Goal: Check status: Check status

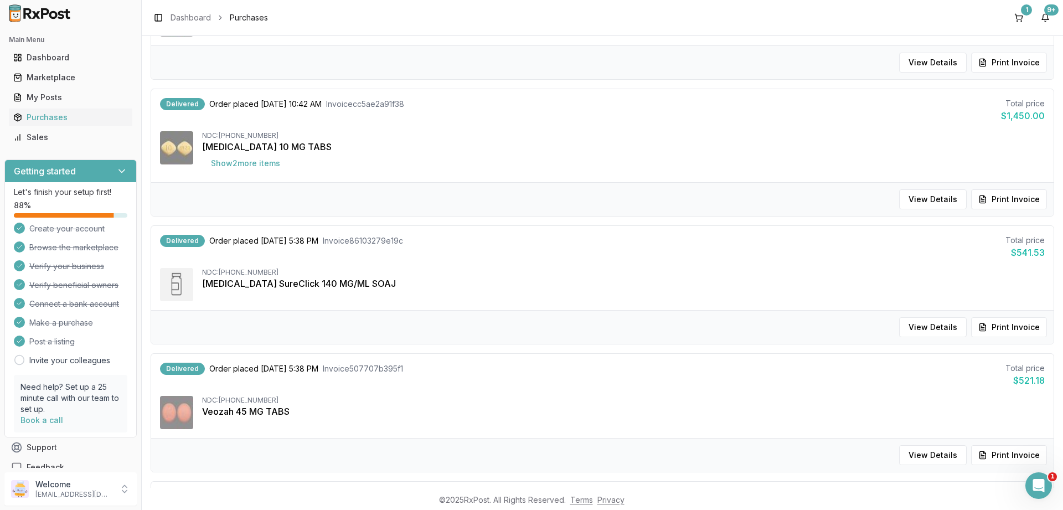
scroll to position [583, 0]
click at [44, 115] on div "Purchases" at bounding box center [70, 117] width 115 height 11
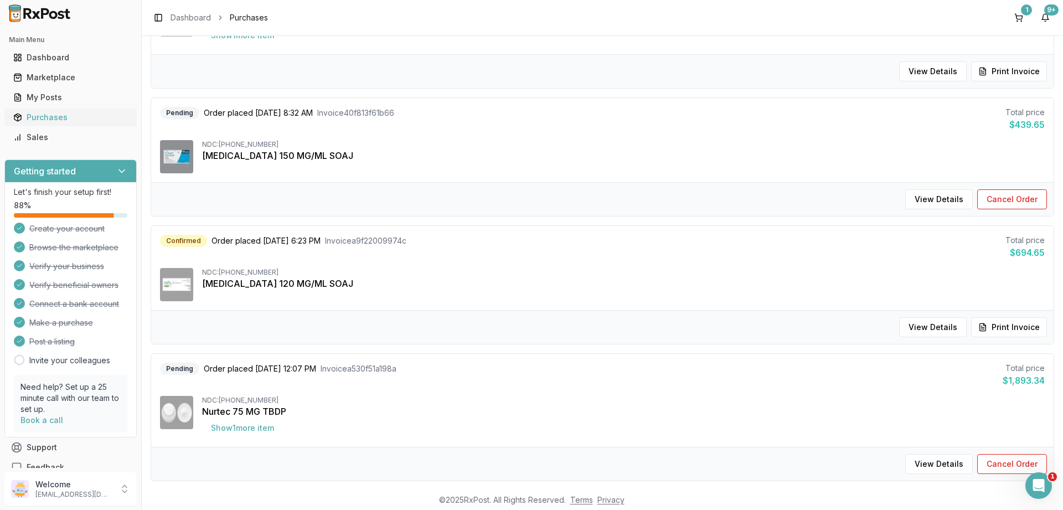
scroll to position [40, 0]
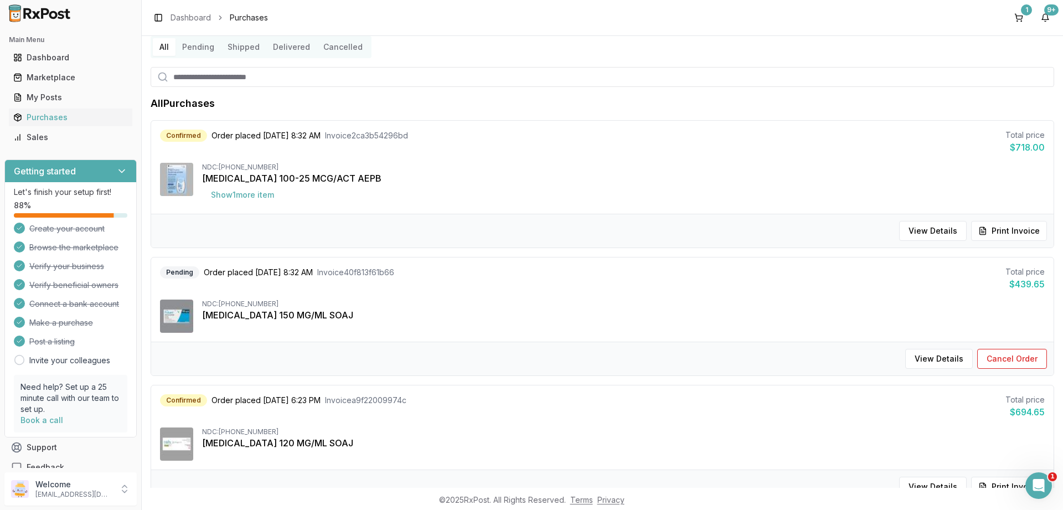
click at [291, 46] on button "Delivered" at bounding box center [291, 47] width 50 height 18
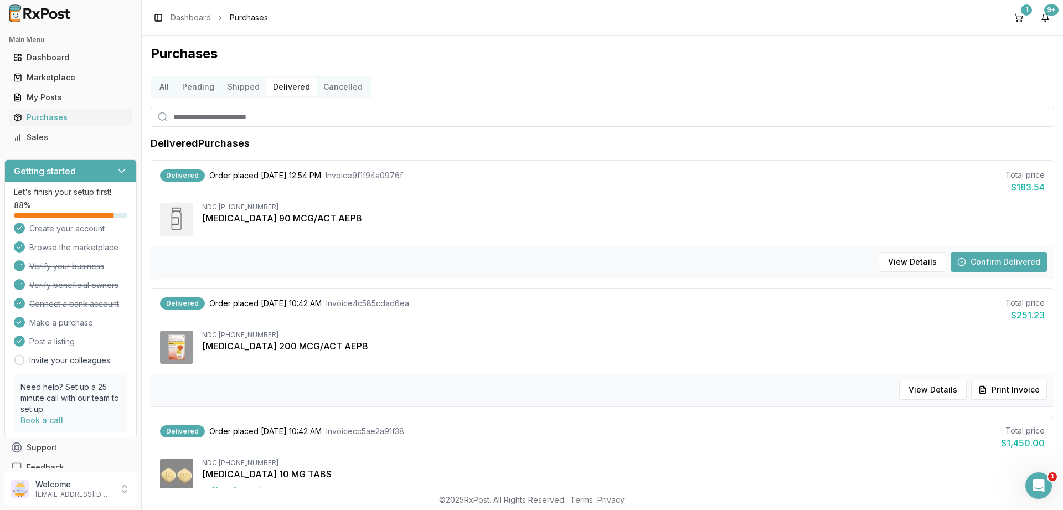
click at [254, 89] on button "Shipped" at bounding box center [243, 87] width 45 height 18
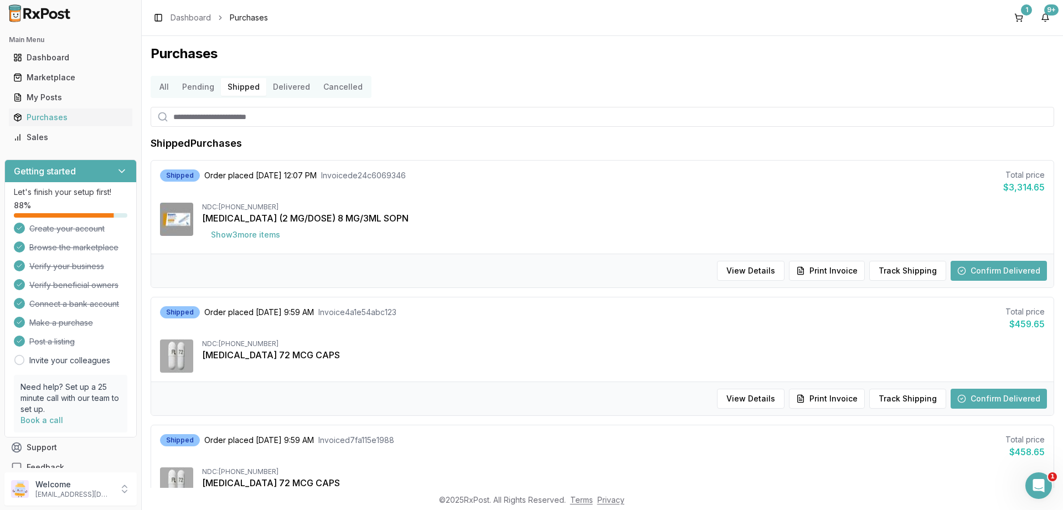
click at [981, 273] on button "Confirm Delivered" at bounding box center [999, 271] width 96 height 20
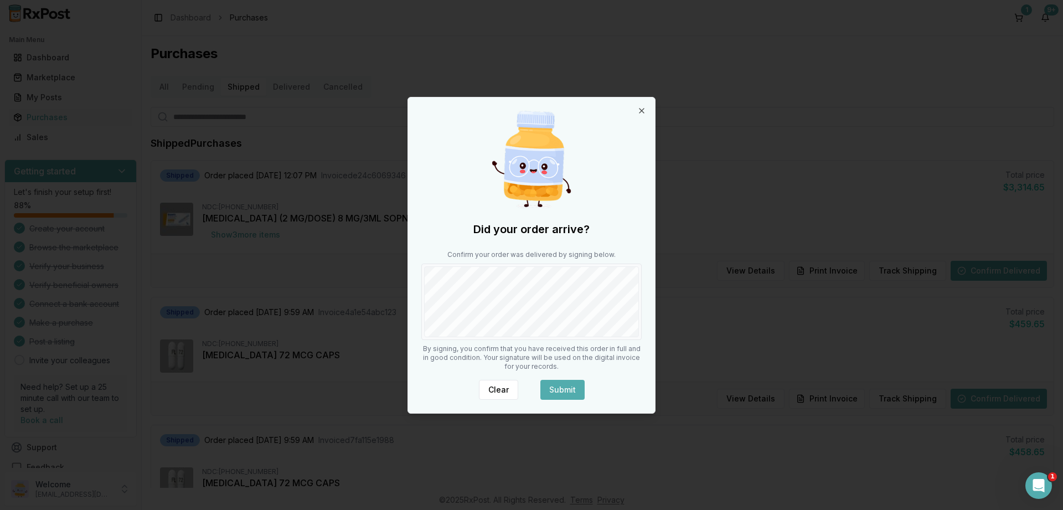
click at [577, 389] on button "Submit" at bounding box center [563, 390] width 44 height 20
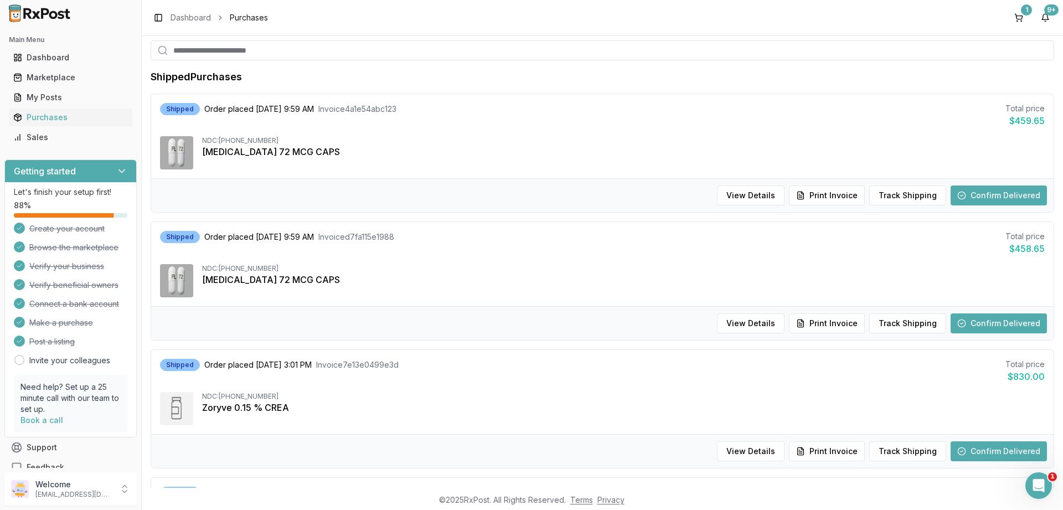
scroll to position [133, 0]
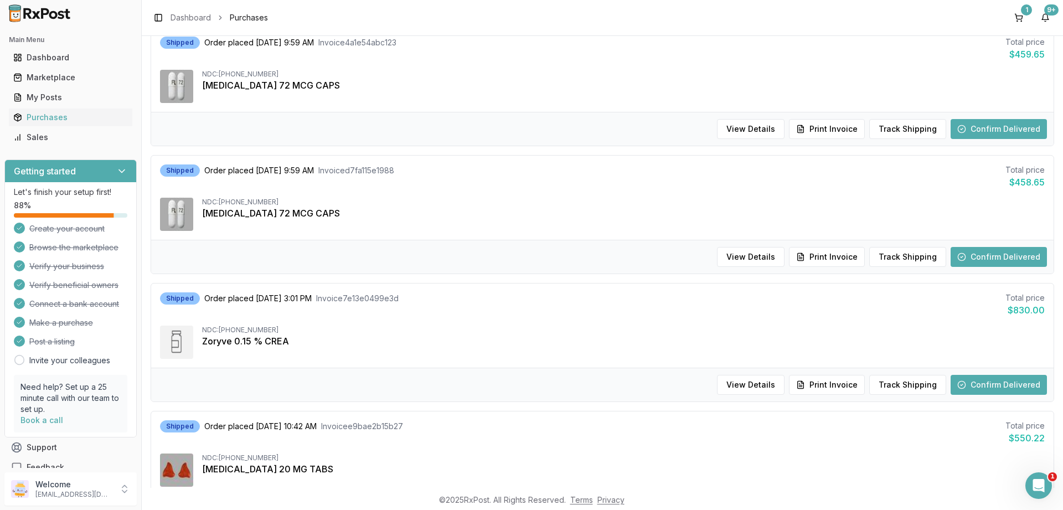
click at [986, 383] on button "Confirm Delivered" at bounding box center [999, 385] width 96 height 20
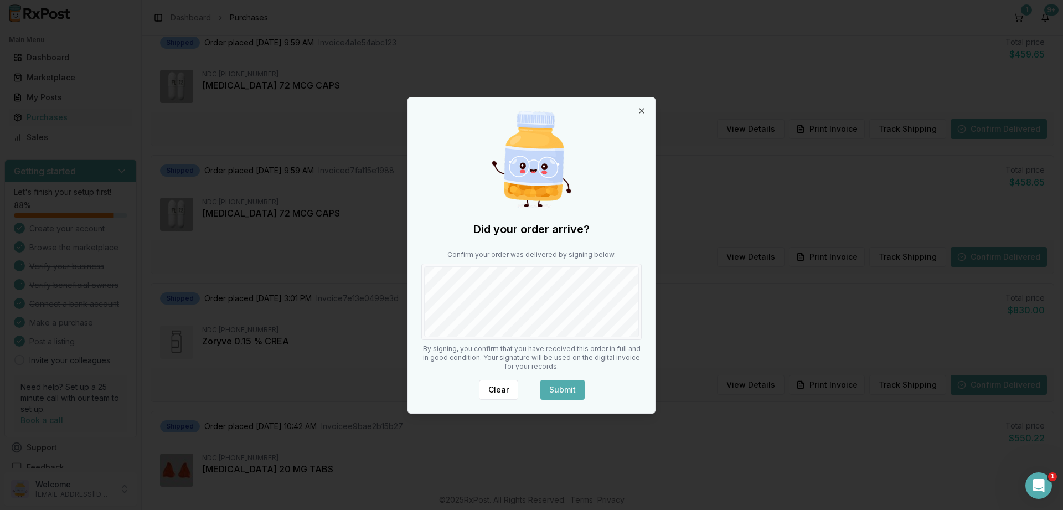
drag, startPoint x: 571, startPoint y: 376, endPoint x: 572, endPoint y: 386, distance: 9.4
click at [571, 379] on div "Did your order arrive? Confirm your order was delivered by signing below. By si…" at bounding box center [531, 255] width 247 height 316
click at [572, 386] on button "Submit" at bounding box center [563, 390] width 44 height 20
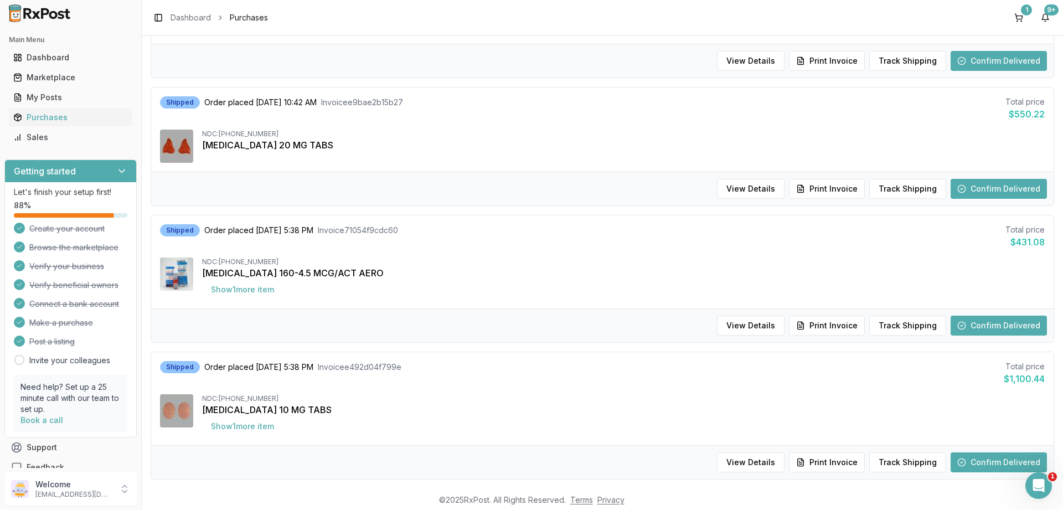
scroll to position [332, 0]
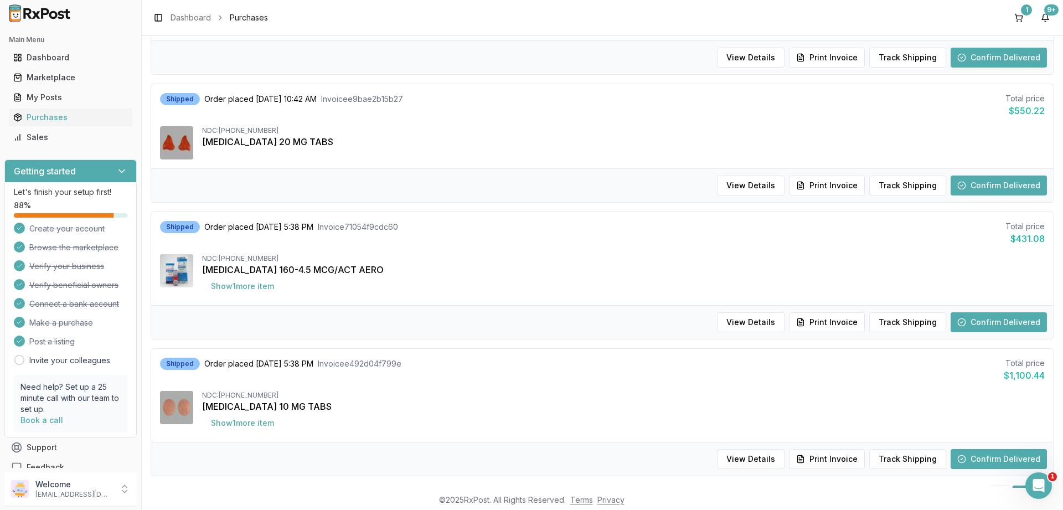
click at [987, 323] on button "Confirm Delivered" at bounding box center [999, 322] width 96 height 20
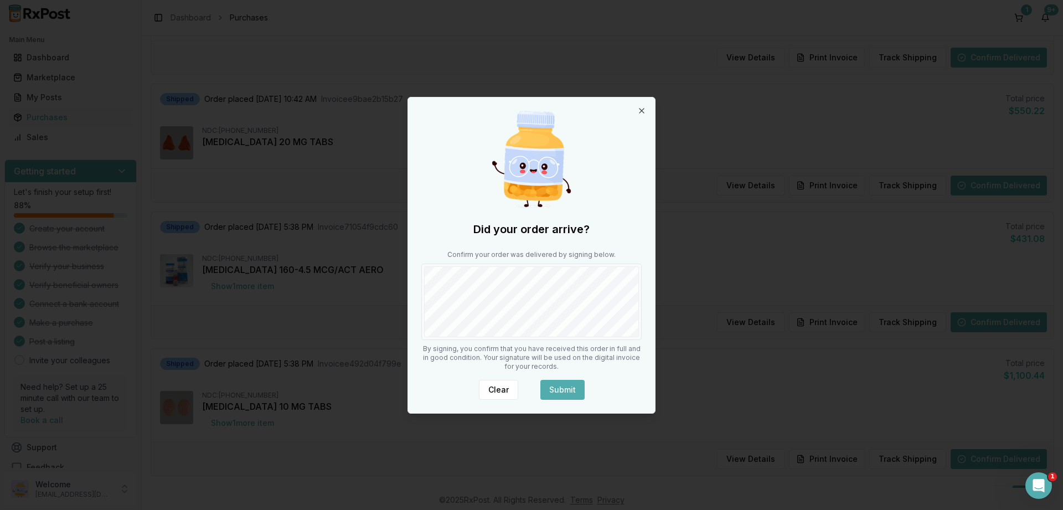
click at [551, 385] on button "Submit" at bounding box center [563, 390] width 44 height 20
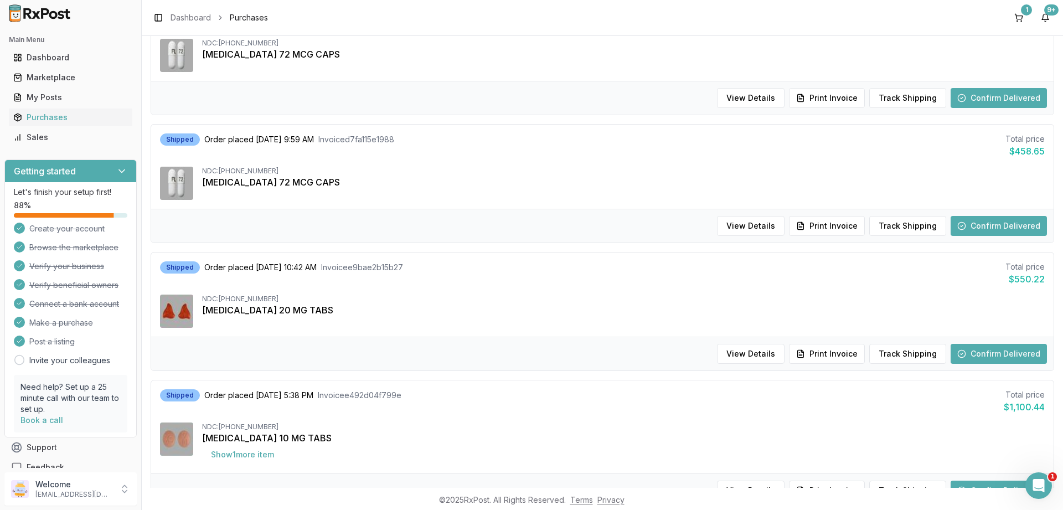
scroll to position [40, 0]
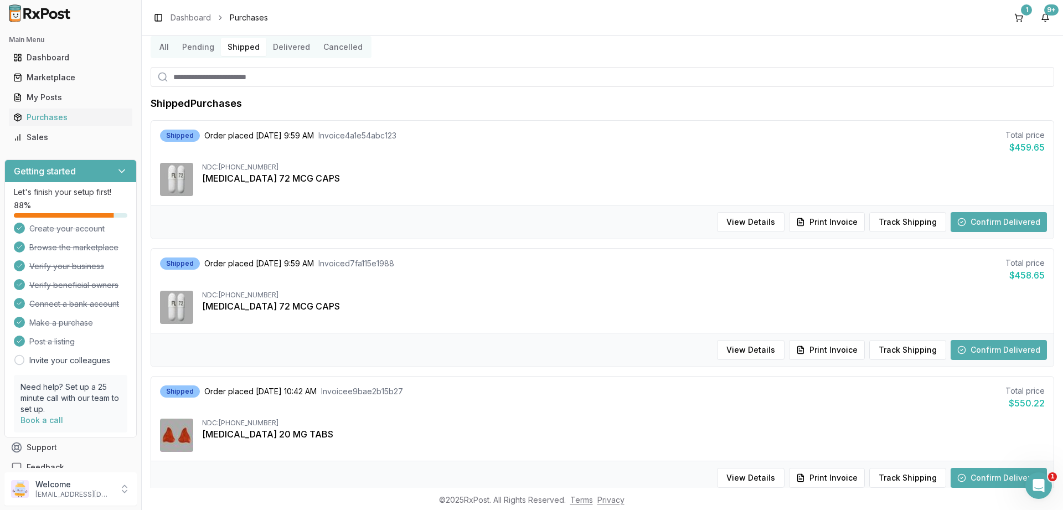
click at [983, 215] on button "Confirm Delivered" at bounding box center [999, 222] width 96 height 20
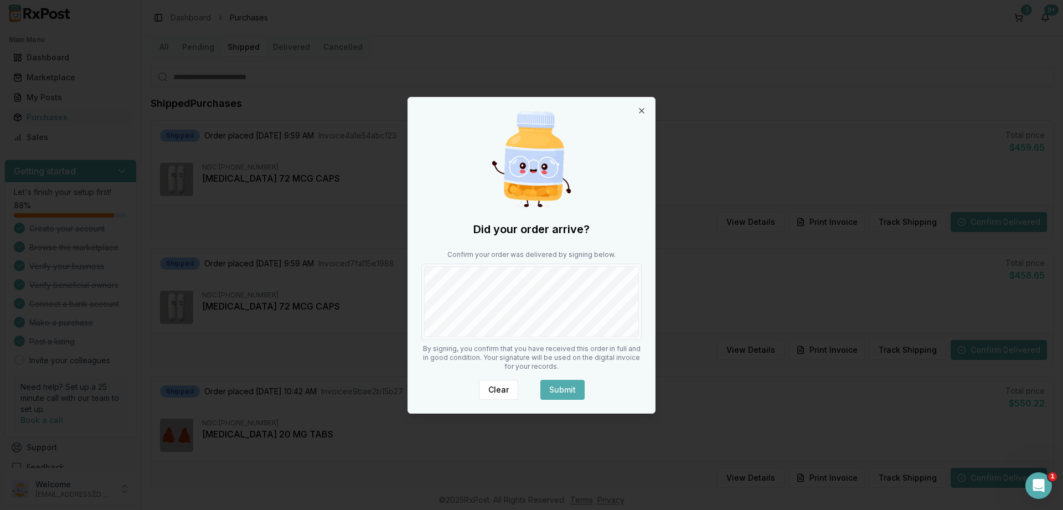
click at [558, 389] on button "Submit" at bounding box center [563, 390] width 44 height 20
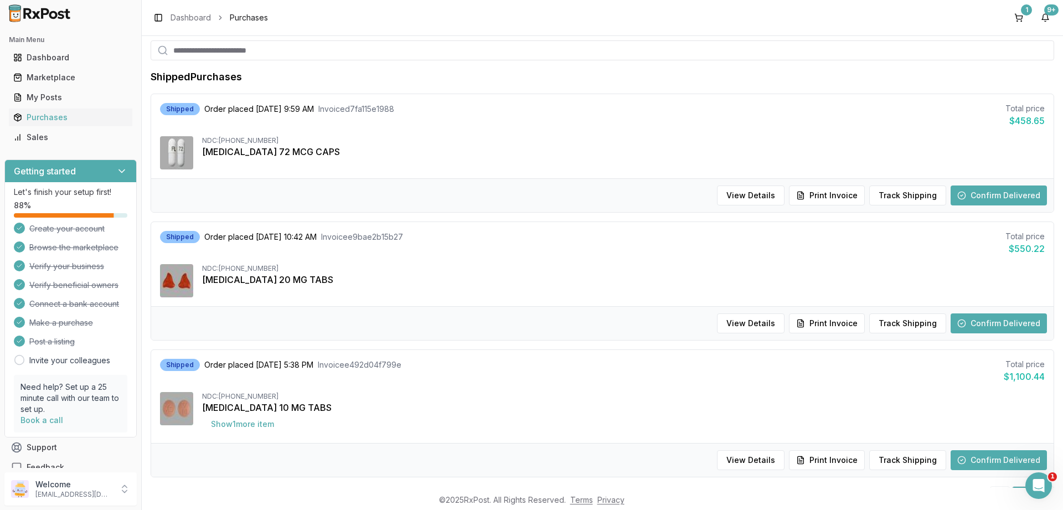
scroll to position [0, 0]
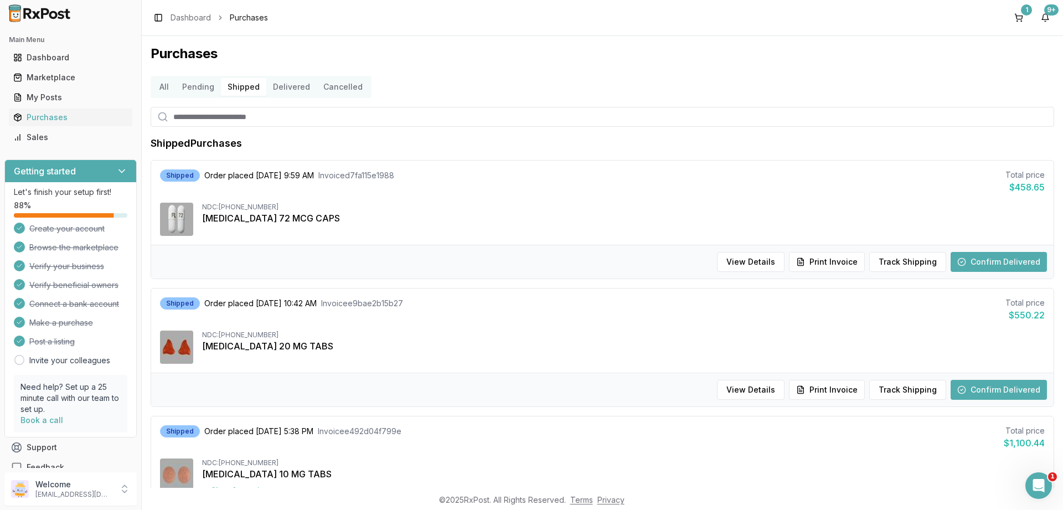
click at [283, 90] on button "Delivered" at bounding box center [291, 87] width 50 height 18
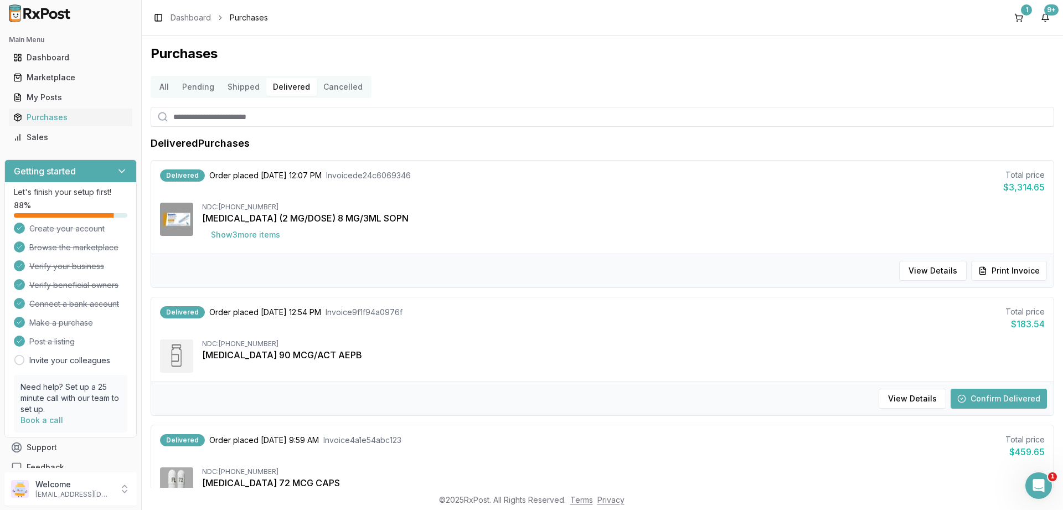
click at [1002, 397] on button "Confirm Delivered" at bounding box center [999, 399] width 96 height 20
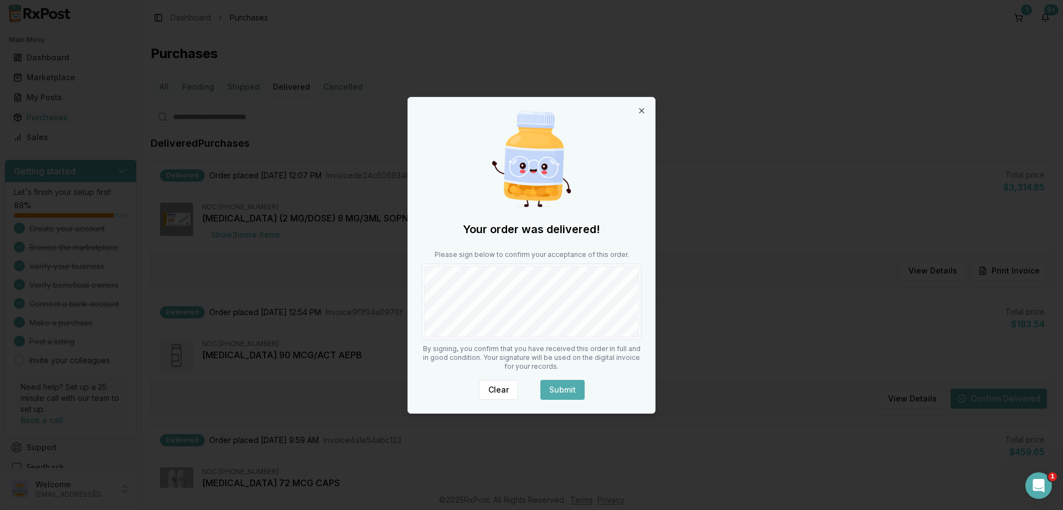
click at [567, 384] on button "Submit" at bounding box center [563, 390] width 44 height 20
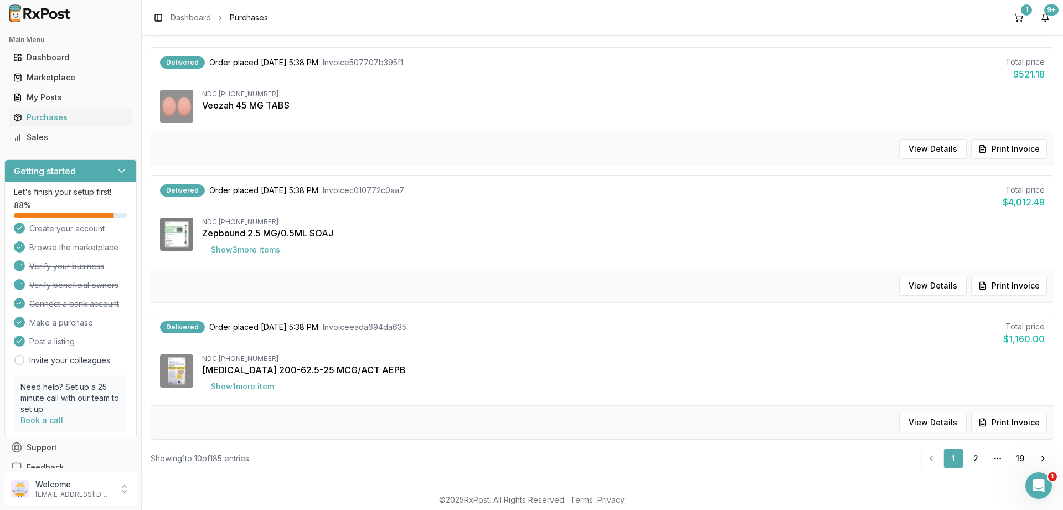
scroll to position [1034, 0]
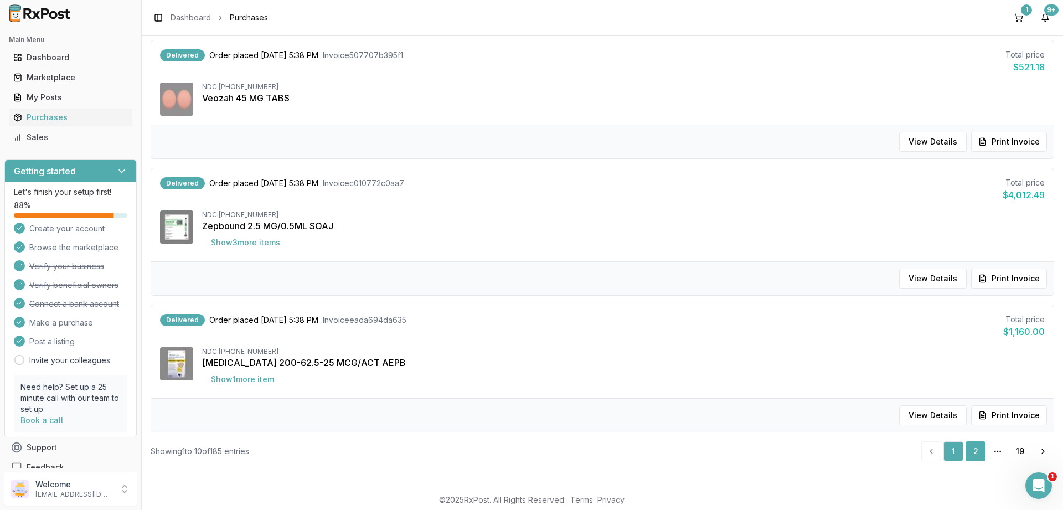
click at [979, 450] on link "2" at bounding box center [976, 451] width 20 height 20
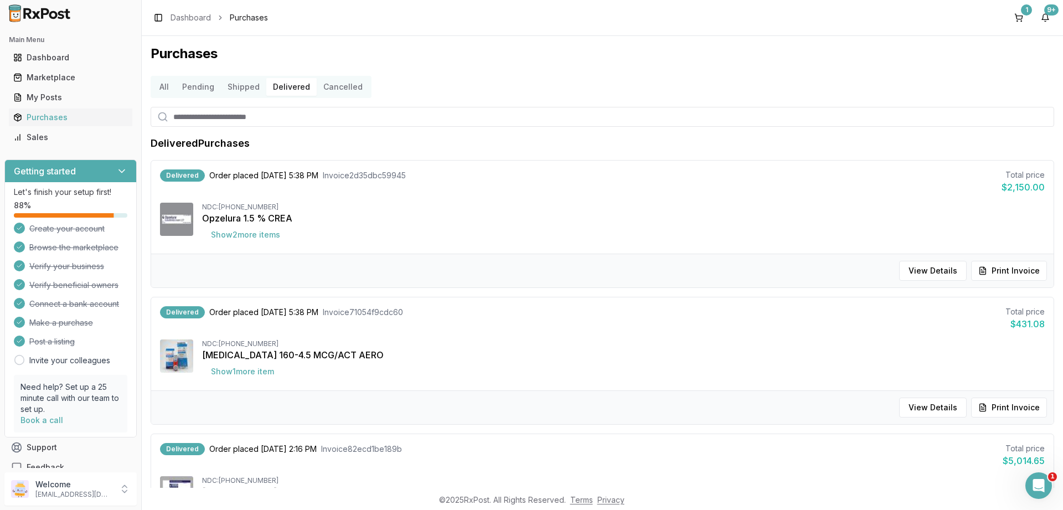
click at [241, 84] on button "Shipped" at bounding box center [243, 87] width 45 height 18
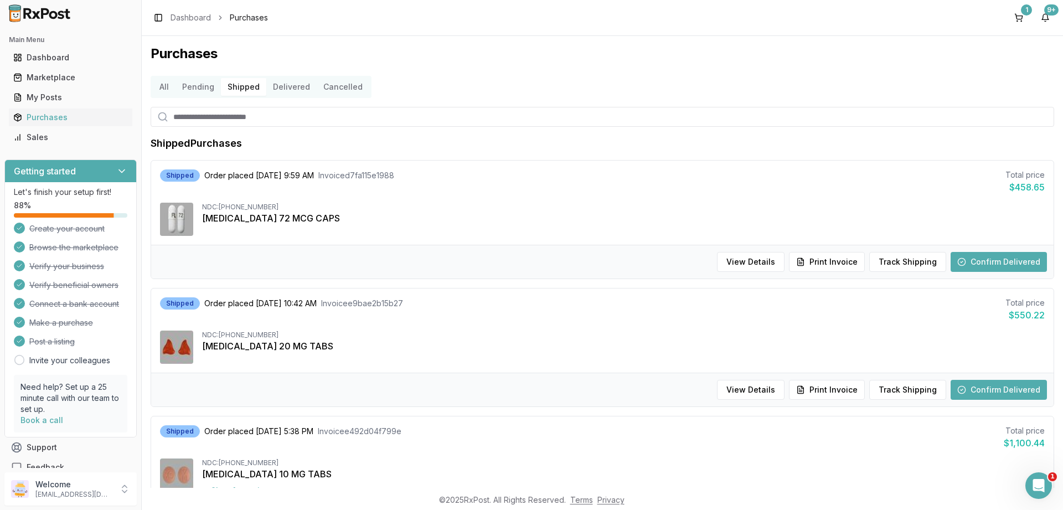
click at [1001, 389] on button "Confirm Delivered" at bounding box center [999, 390] width 96 height 20
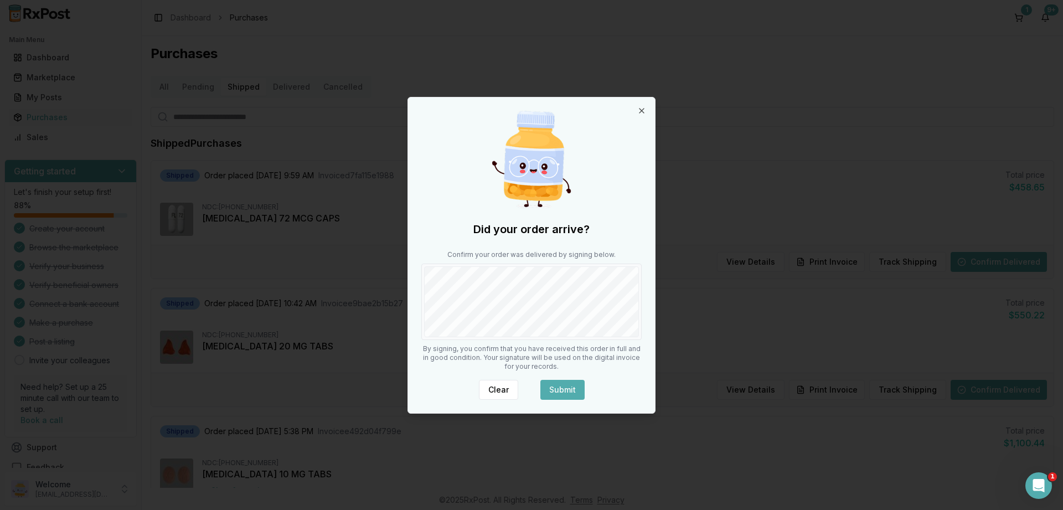
click at [555, 387] on button "Submit" at bounding box center [563, 390] width 44 height 20
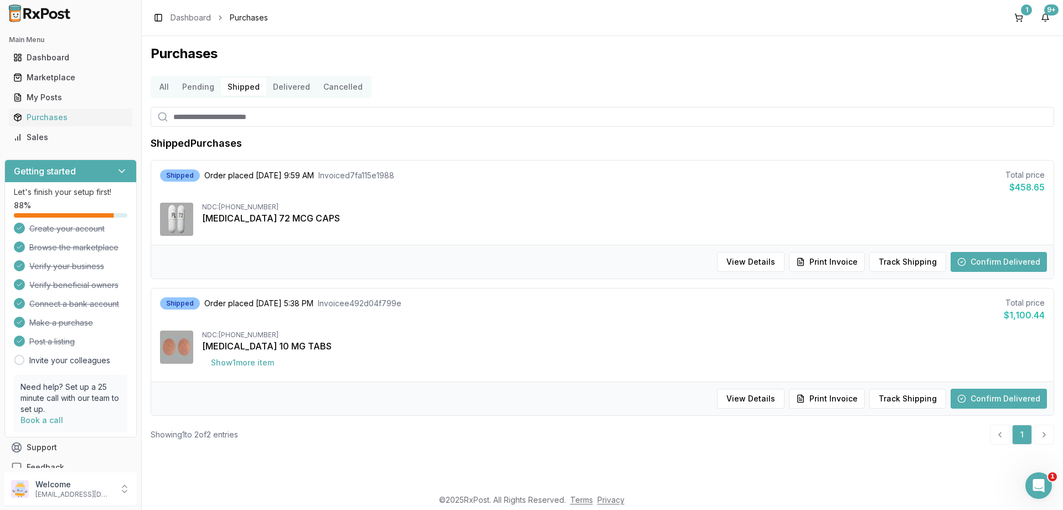
click at [1014, 400] on button "Confirm Delivered" at bounding box center [999, 399] width 96 height 20
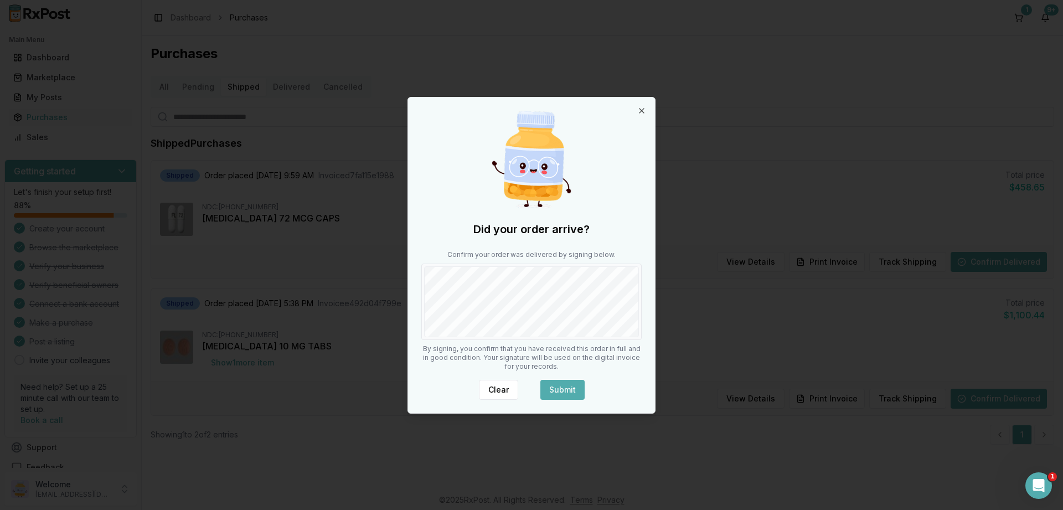
click at [571, 388] on button "Submit" at bounding box center [563, 390] width 44 height 20
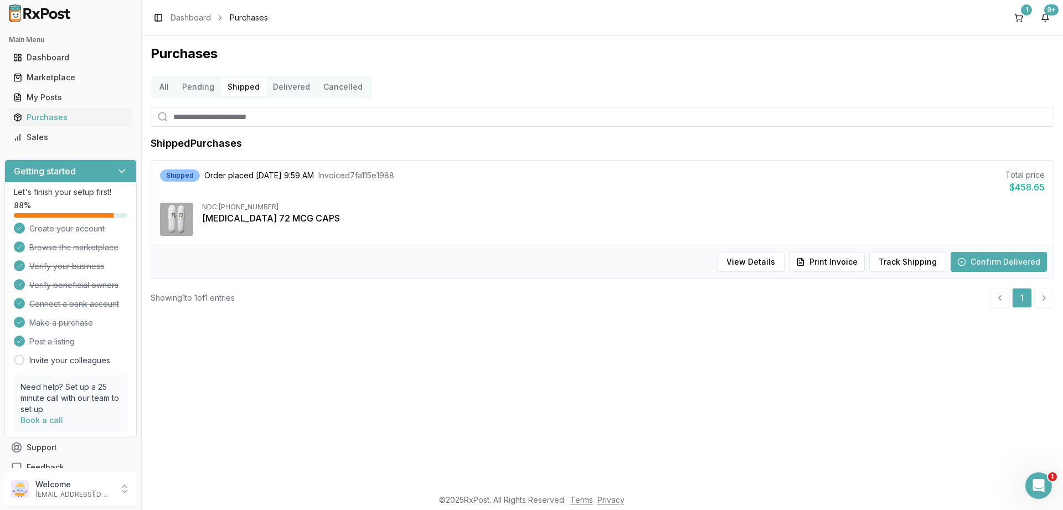
click at [1003, 261] on button "Confirm Delivered" at bounding box center [999, 262] width 96 height 20
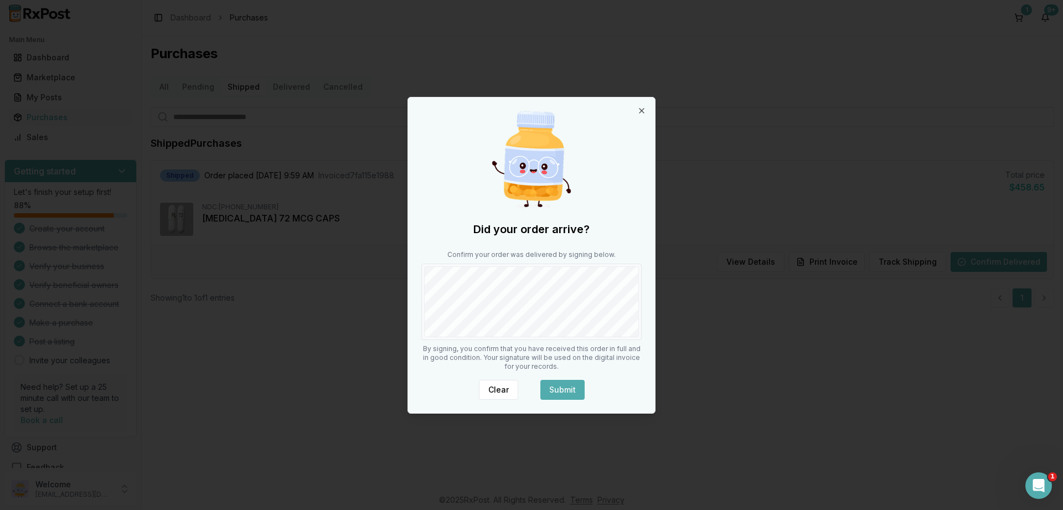
click at [567, 385] on button "Submit" at bounding box center [563, 390] width 44 height 20
